Goal: Find specific page/section: Find specific page/section

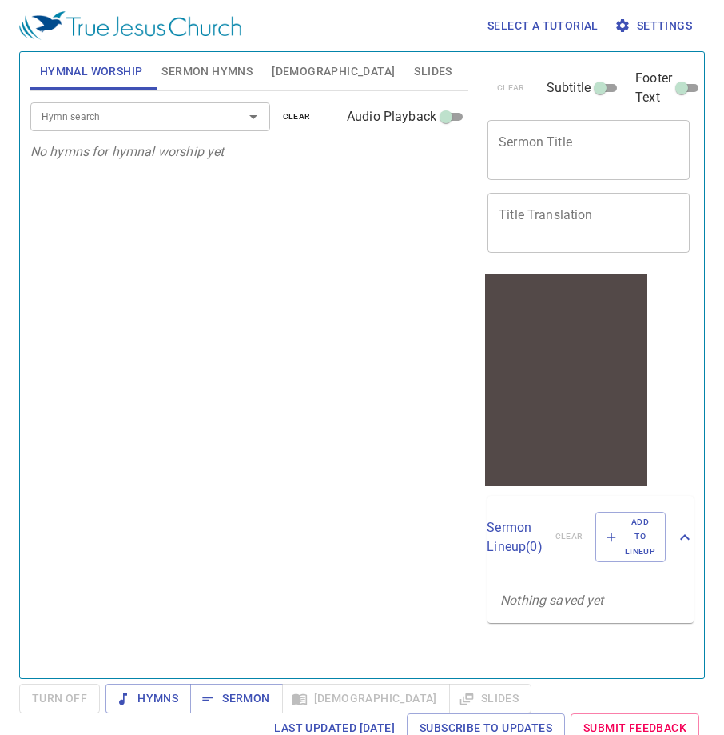
scroll to position [7, 0]
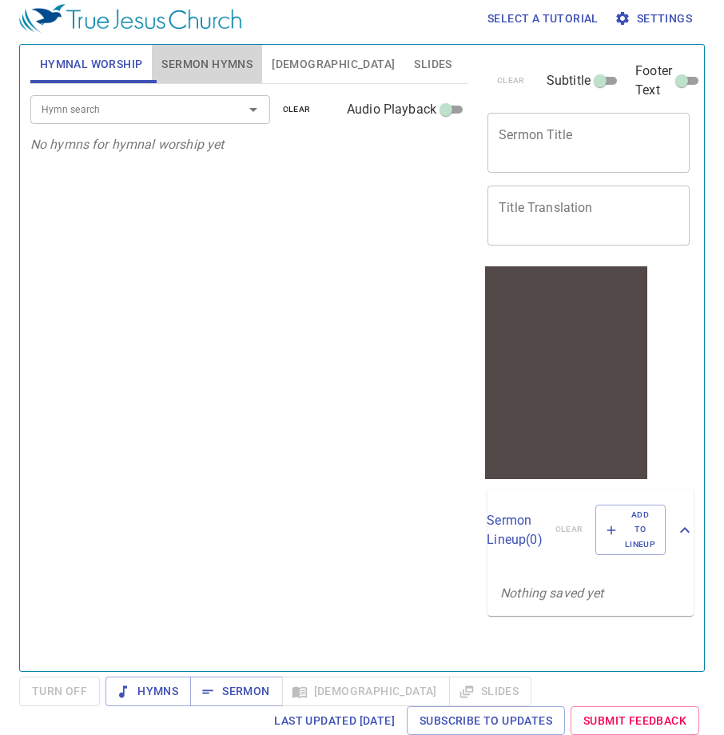
click at [238, 63] on span "Sermon Hymns" at bounding box center [206, 64] width 91 height 20
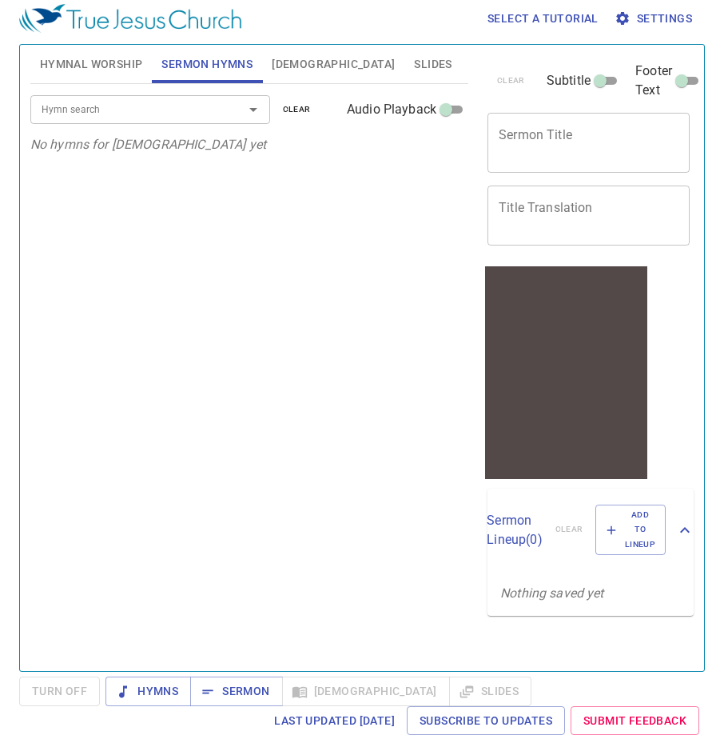
click at [267, 58] on button "Bible" at bounding box center [333, 64] width 142 height 38
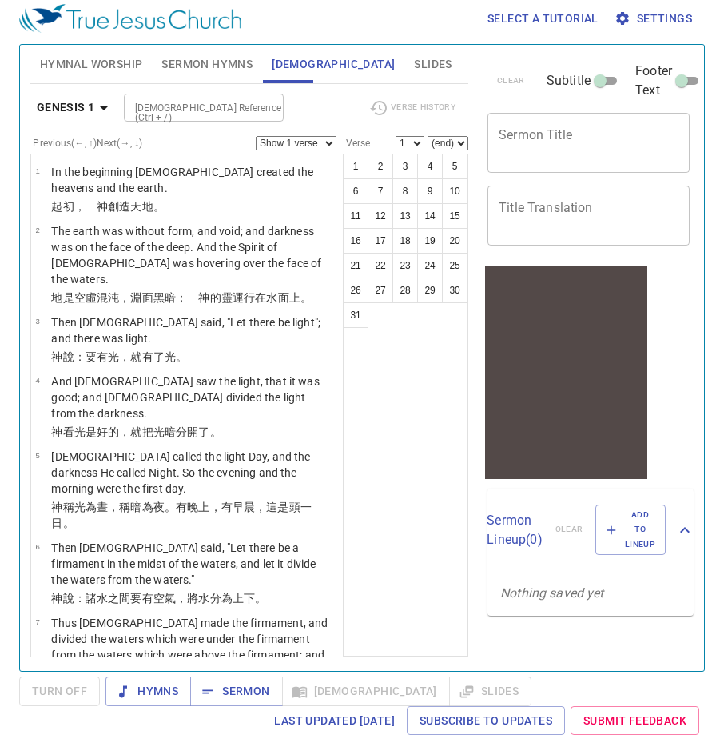
click at [293, 62] on span "Bible" at bounding box center [333, 64] width 123 height 20
click at [225, 62] on span "Sermon Hymns" at bounding box center [206, 64] width 91 height 20
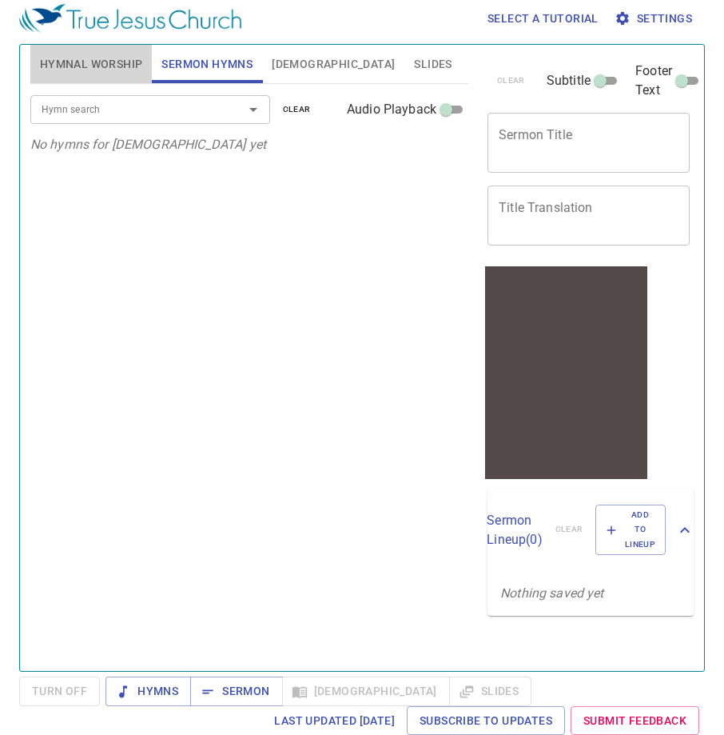
click at [115, 60] on span "Hymnal Worship" at bounding box center [91, 64] width 103 height 20
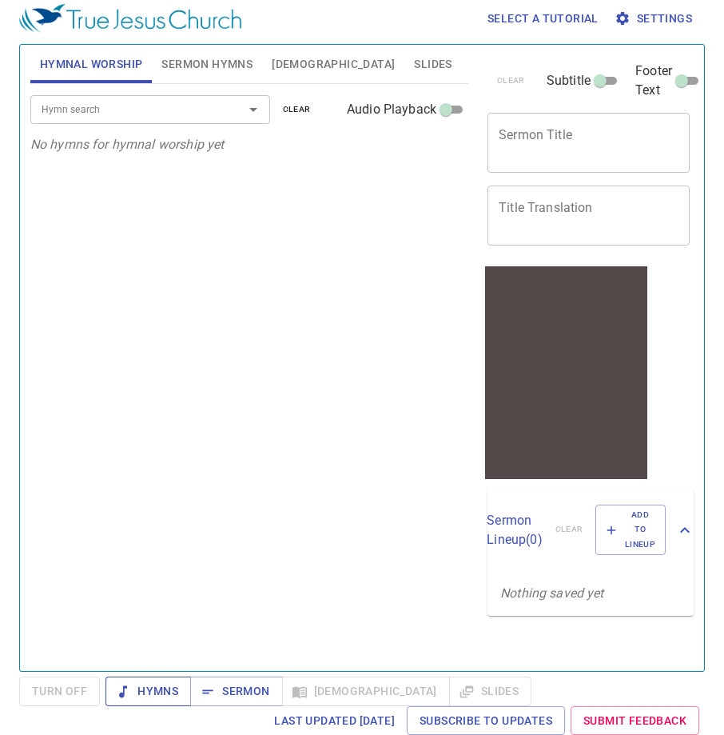
click at [169, 686] on span "Hymns" at bounding box center [148, 691] width 60 height 20
click at [304, 67] on button "Bible" at bounding box center [333, 64] width 142 height 38
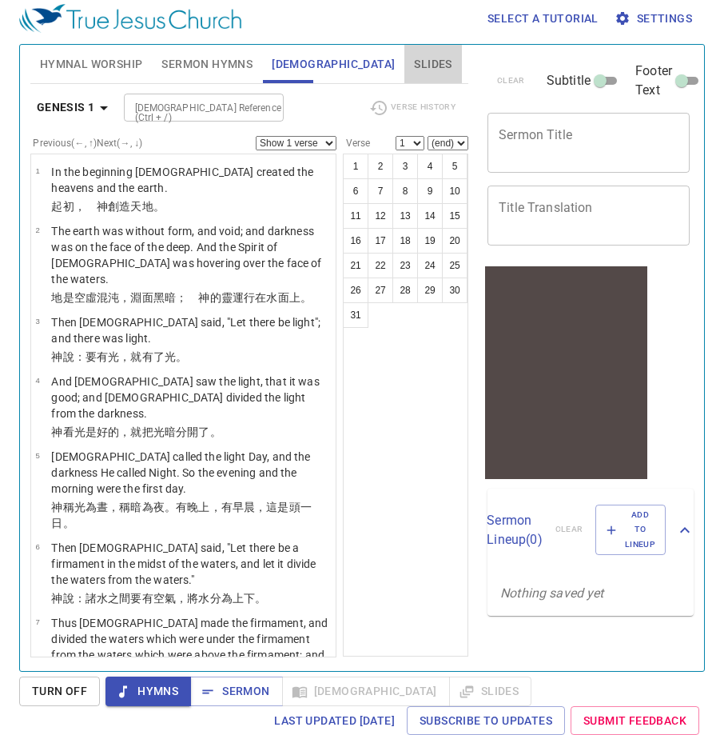
click at [414, 66] on span "Slides" at bounding box center [433, 64] width 38 height 20
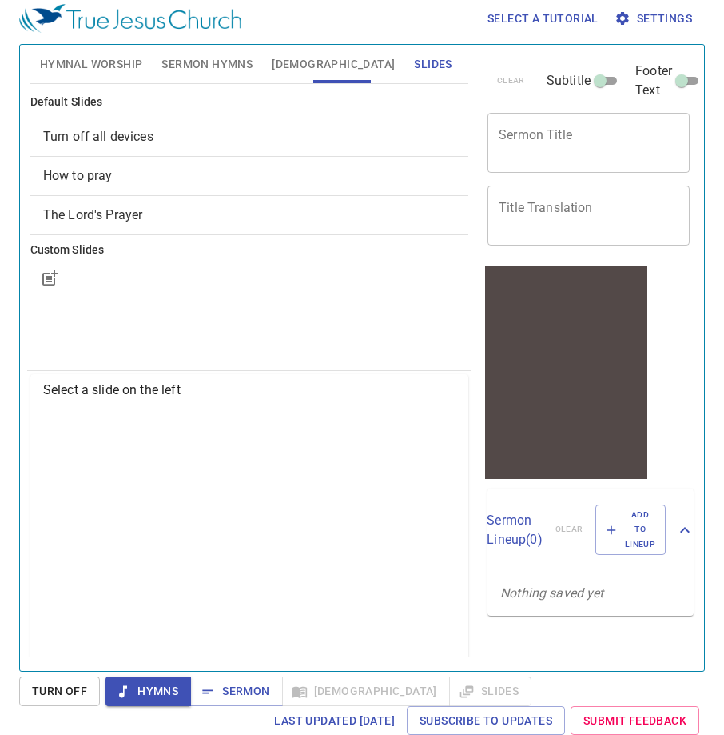
click at [297, 66] on span "Bible" at bounding box center [333, 64] width 123 height 20
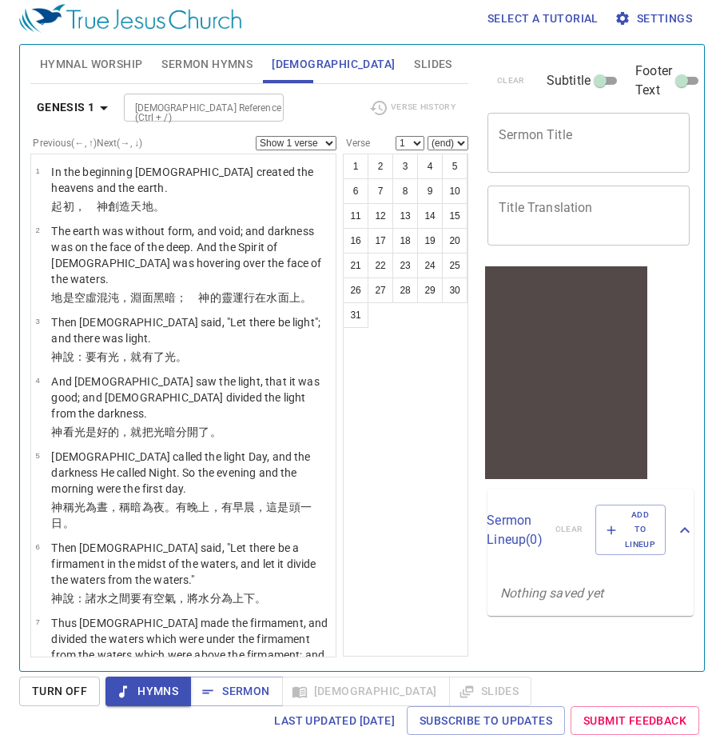
drag, startPoint x: 89, startPoint y: 687, endPoint x: 181, endPoint y: 683, distance: 92.0
click at [181, 683] on div "Turn Off Hymns Sermon Bible Slides Last updated 7/2/2025 Subscribe to Updates S…" at bounding box center [362, 705] width 686 height 58
click at [523, 460] on div at bounding box center [566, 452] width 162 height 54
click at [257, 689] on span "Sermon" at bounding box center [236, 691] width 66 height 20
click at [193, 691] on button "Sermon" at bounding box center [236, 691] width 92 height 30
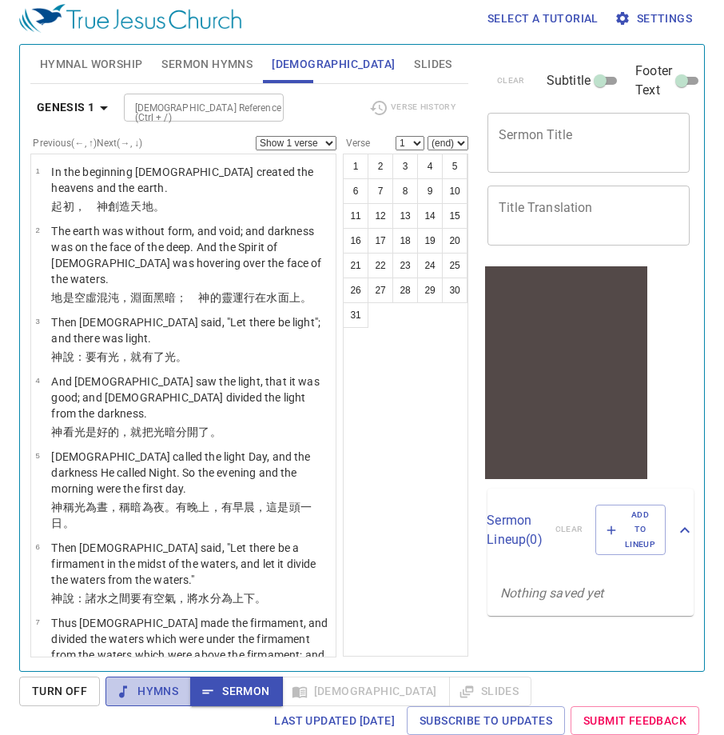
click at [161, 684] on span "Hymns" at bounding box center [148, 691] width 60 height 20
click at [108, 50] on button "Hymnal Worship" at bounding box center [91, 64] width 122 height 38
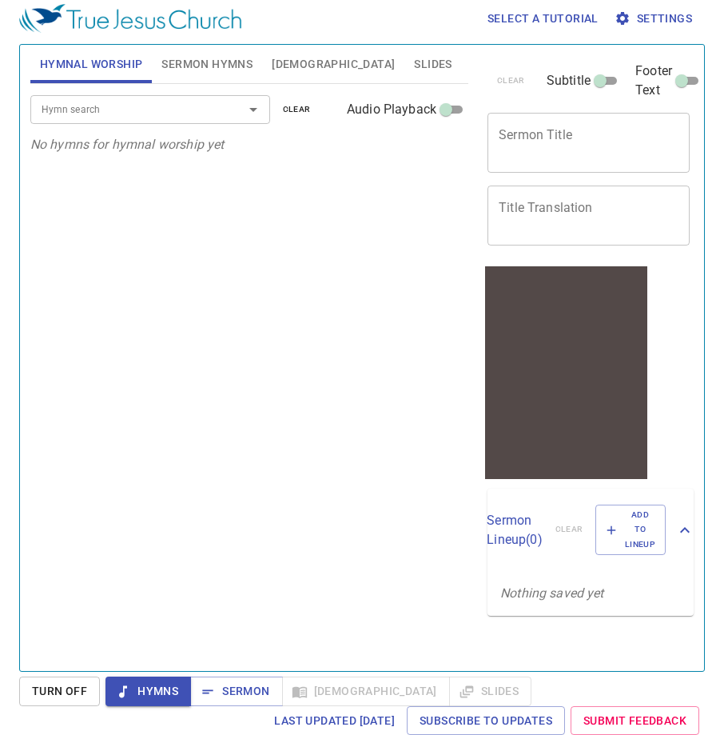
click at [175, 62] on span "Sermon Hymns" at bounding box center [206, 64] width 91 height 20
click at [106, 69] on span "Hymnal Worship" at bounding box center [91, 64] width 103 height 20
click at [110, 129] on div "Hymn search Hymn search clear Audio Playback" at bounding box center [249, 109] width 438 height 51
click at [114, 116] on input "Hymn search" at bounding box center [126, 109] width 183 height 18
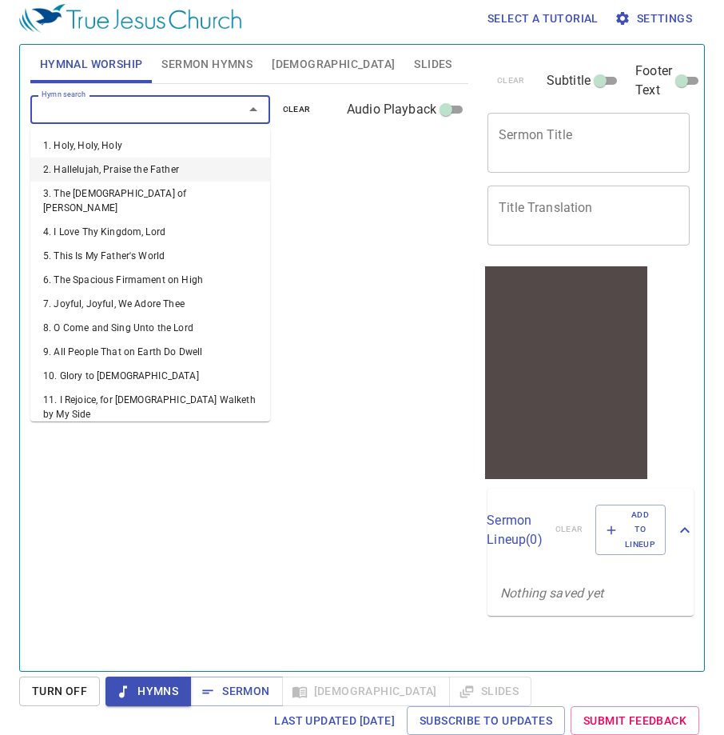
click at [118, 165] on li "2. Hallelujah, Praise the Father" at bounding box center [150, 169] width 240 height 24
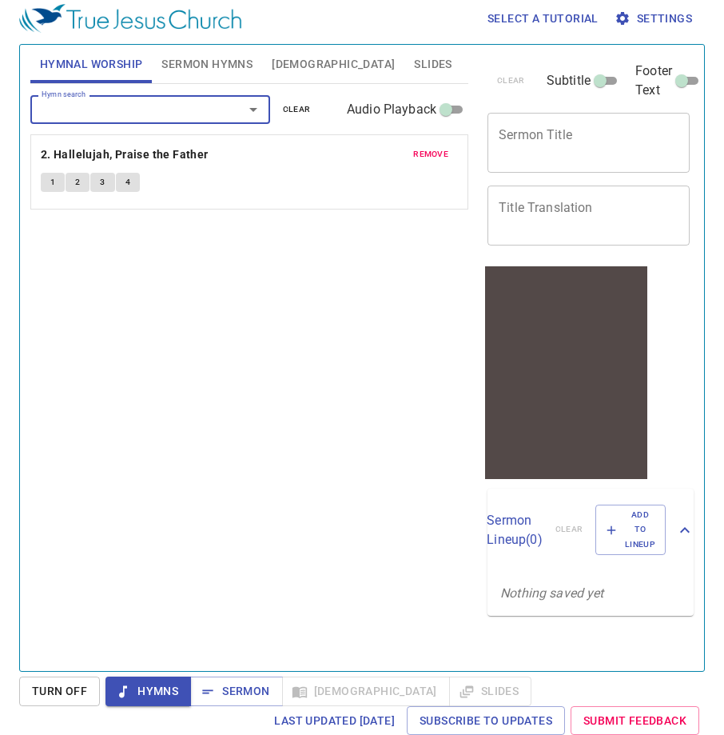
click at [344, 241] on div "Hymn search Hymn search clear Audio Playback remove 2. Hallelujah, Praise the F…" at bounding box center [249, 370] width 438 height 573
click at [75, 691] on span "Turn Off" at bounding box center [59, 691] width 55 height 20
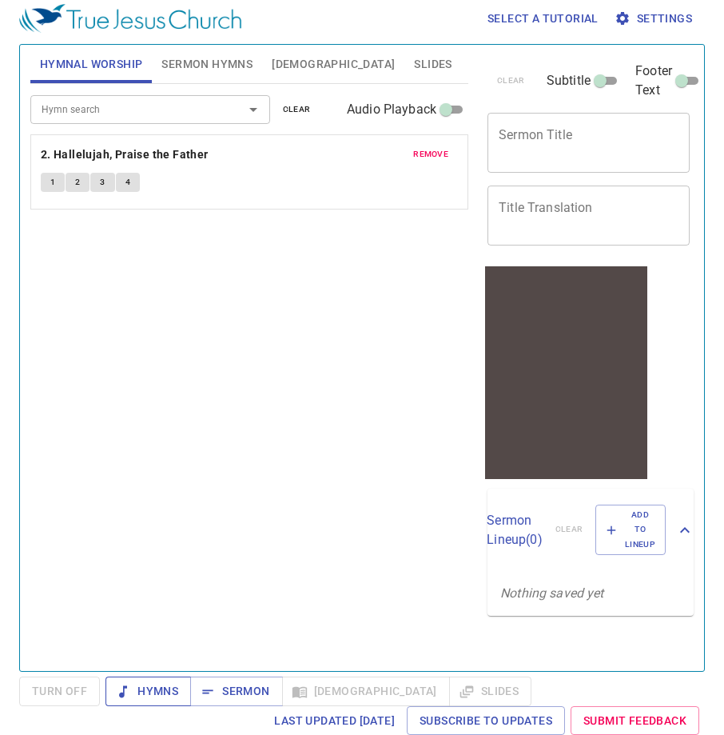
click at [131, 691] on span "Hymns" at bounding box center [148, 691] width 60 height 20
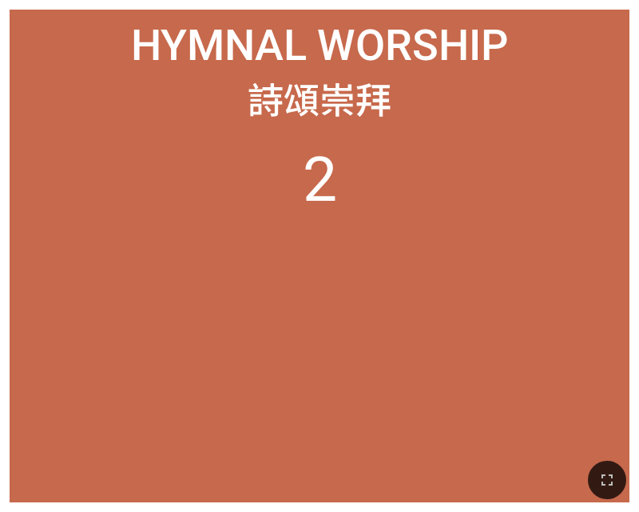
drag, startPoint x: 175, startPoint y: 90, endPoint x: 149, endPoint y: 87, distance: 26.5
click at [149, 87] on div "詩頌崇拜" at bounding box center [320, 98] width 600 height 52
drag, startPoint x: 74, startPoint y: 0, endPoint x: 16, endPoint y: 89, distance: 105.8
click at [16, 89] on div "Hymnal Worship Hymnal Worship 詩頌崇拜 詩頌崇拜 2" at bounding box center [320, 256] width 620 height 492
drag, startPoint x: 612, startPoint y: 480, endPoint x: 421, endPoint y: 317, distance: 251.7
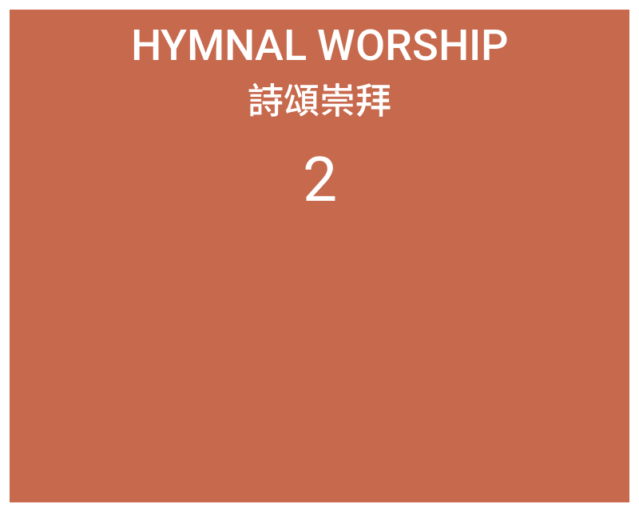
click at [421, 317] on ol "2" at bounding box center [320, 312] width 600 height 337
